Goal: Submit feedback/report problem: Submit feedback/report problem

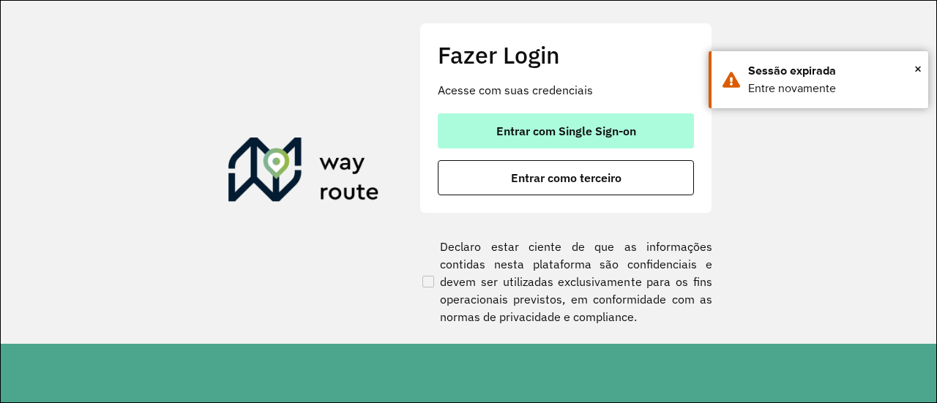
click at [527, 120] on button "Entrar com Single Sign-on" at bounding box center [566, 130] width 256 height 35
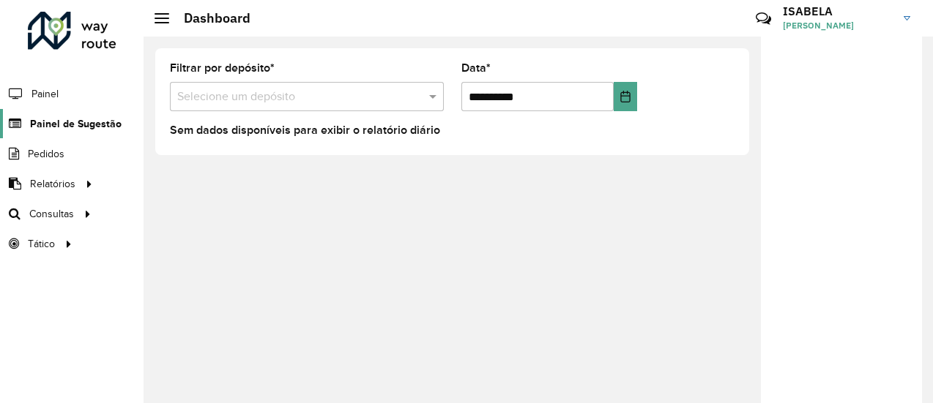
click at [69, 129] on span "Painel de Sugestão" at bounding box center [76, 123] width 92 height 15
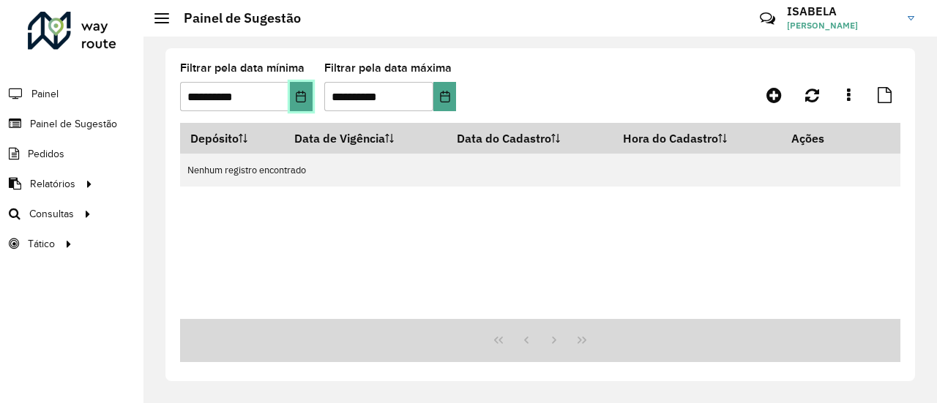
click at [306, 89] on button "Choose Date" at bounding box center [301, 96] width 23 height 29
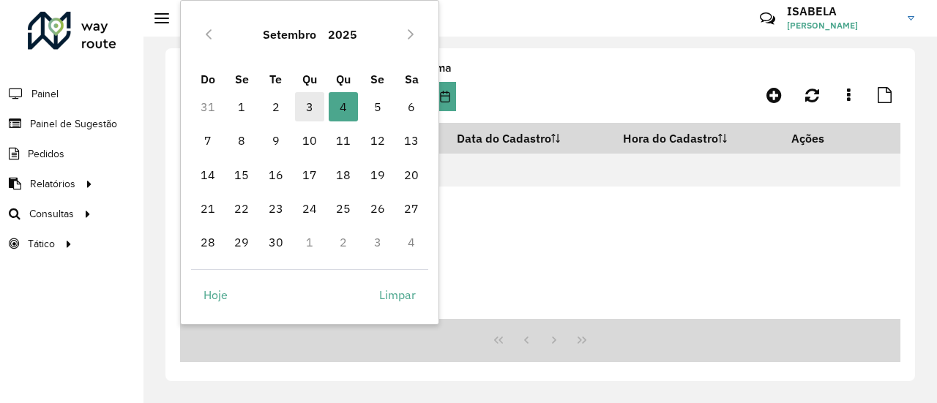
click at [307, 115] on span "3" at bounding box center [309, 106] width 29 height 29
type input "**********"
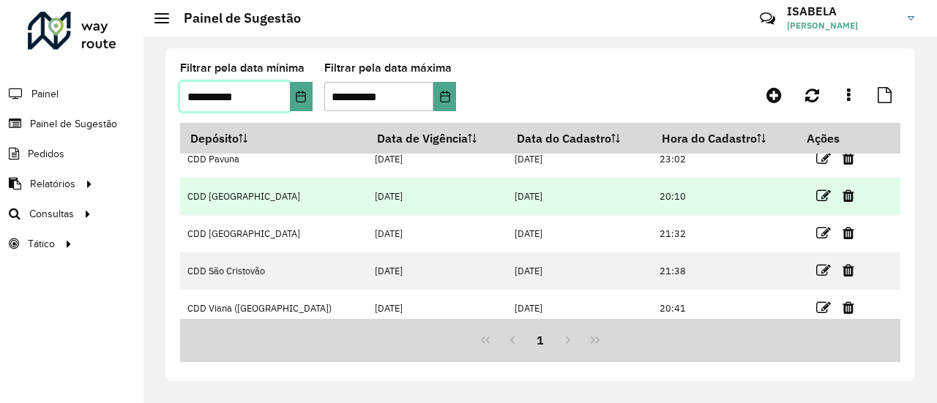
scroll to position [127, 0]
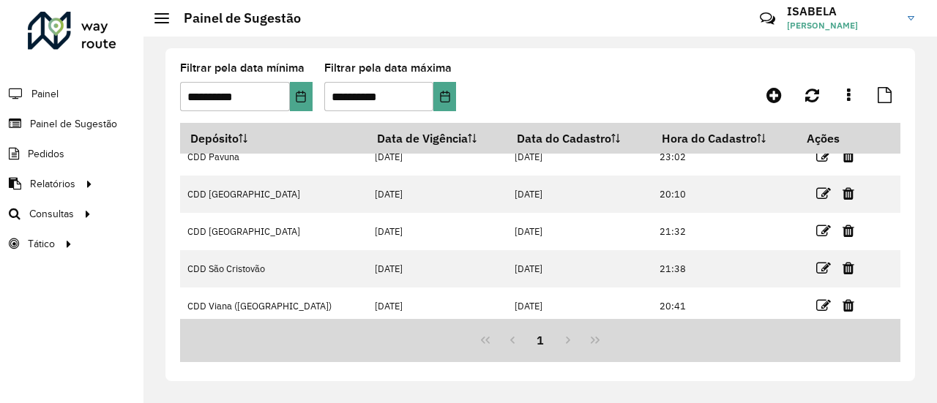
click at [816, 199] on icon at bounding box center [823, 194] width 15 height 15
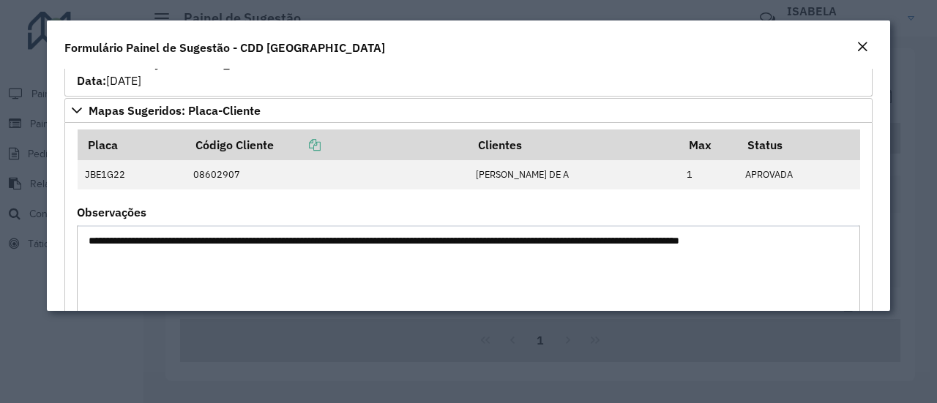
scroll to position [1358, 0]
